Goal: Information Seeking & Learning: Learn about a topic

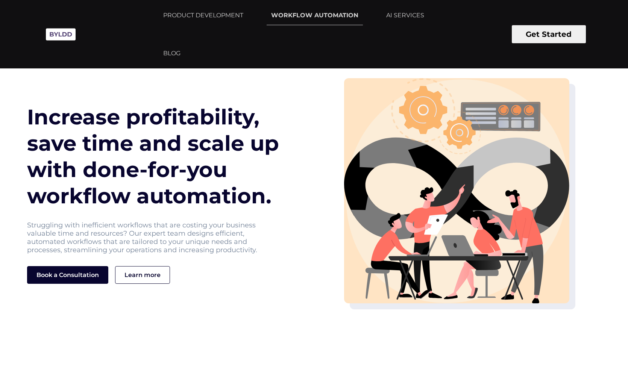
click at [548, 36] on button "Get Started" at bounding box center [549, 34] width 74 height 18
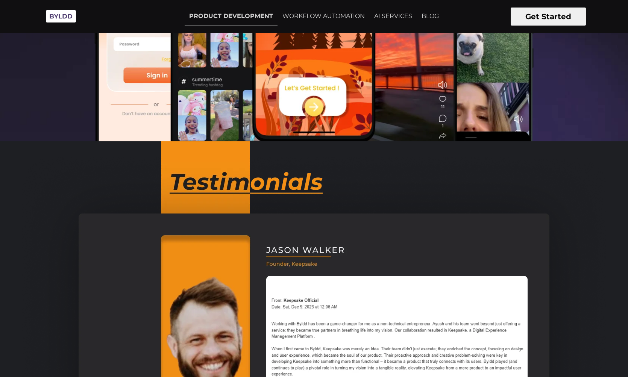
scroll to position [431, 0]
